Goal: Information Seeking & Learning: Learn about a topic

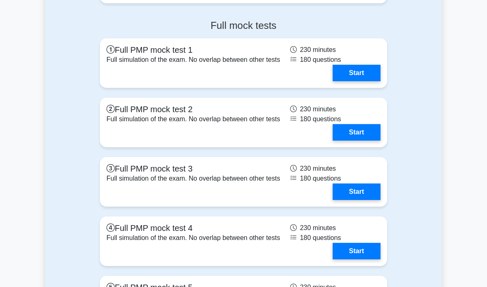
scroll to position [2455, 0]
click at [370, 81] on link "Start" at bounding box center [357, 73] width 48 height 17
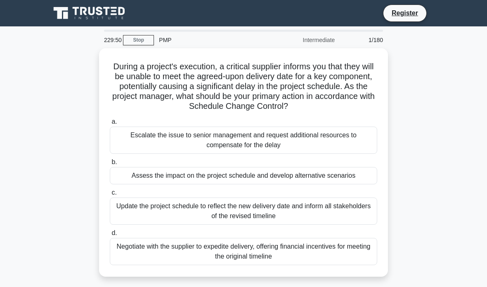
click at [335, 141] on div "Escalate the issue to senior management and request additional resources to com…" at bounding box center [243, 140] width 267 height 27
click at [110, 125] on input "a. Escalate the issue to senior management and request additional resources to …" at bounding box center [110, 121] width 0 height 5
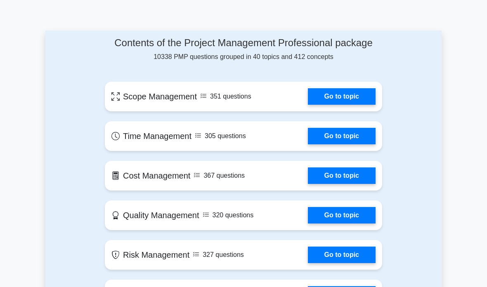
scroll to position [425, 0]
click at [361, 105] on link "Go to topic" at bounding box center [342, 96] width 68 height 17
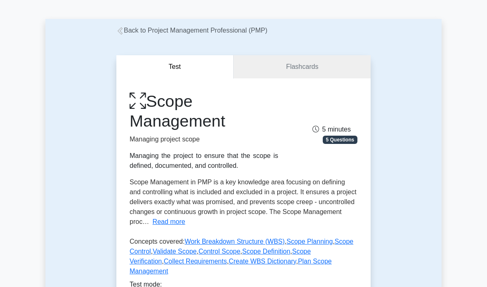
scroll to position [32, 0]
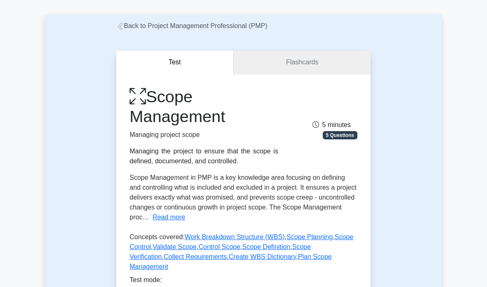
click at [350, 69] on link "Flashcards" at bounding box center [301, 63] width 137 height 24
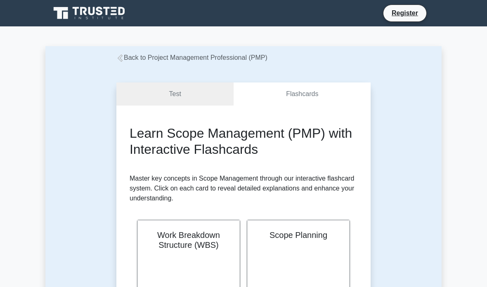
click at [199, 99] on link "Test" at bounding box center [174, 95] width 117 height 24
